Goal: Information Seeking & Learning: Learn about a topic

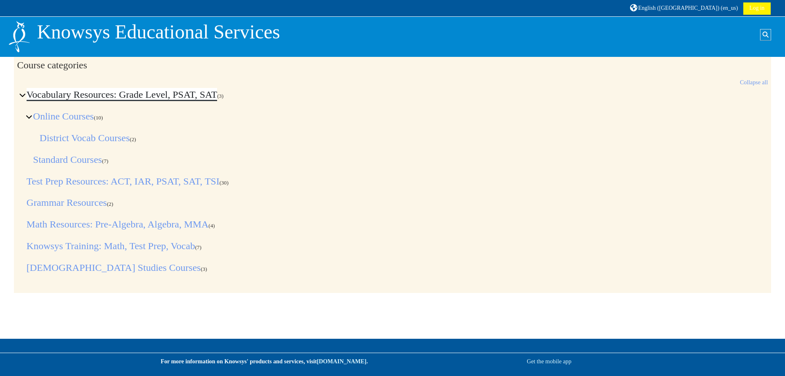
click at [74, 89] on link "Vocabulary Resources: Grade Level, PSAT, SAT" at bounding box center [122, 94] width 190 height 11
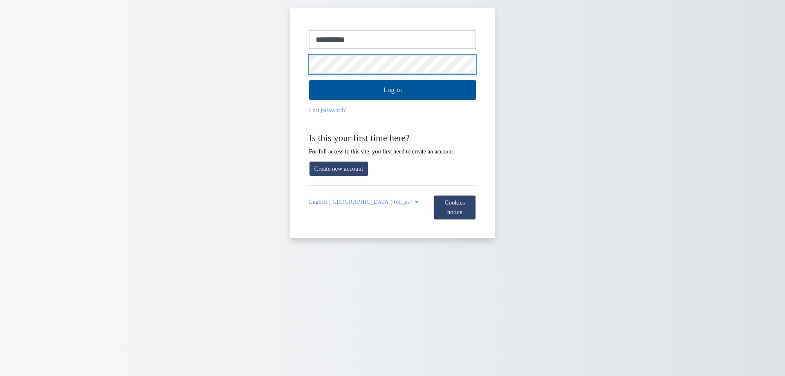
click at [309, 80] on button "Log in" at bounding box center [392, 90] width 167 height 20
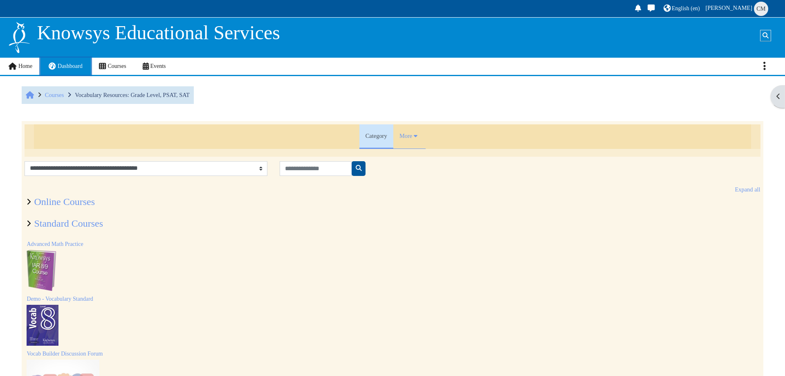
click at [67, 67] on span "Dashboard" at bounding box center [70, 66] width 25 height 6
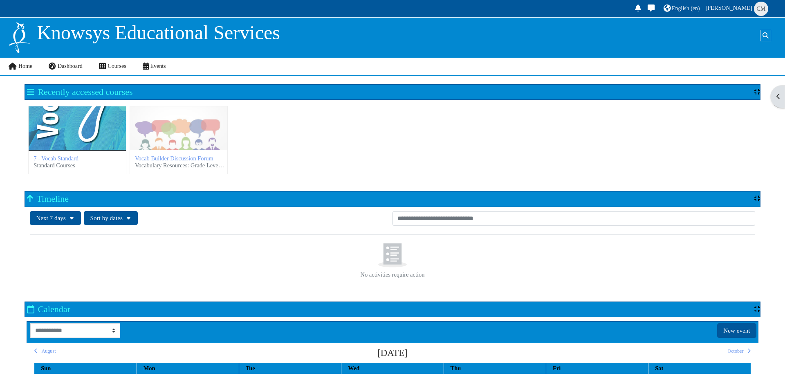
click at [65, 141] on div "7 - Vocab Standard" at bounding box center [77, 127] width 97 height 43
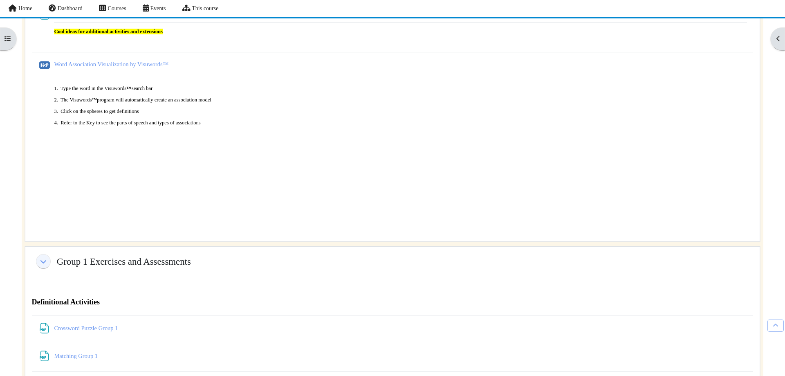
scroll to position [2739, 0]
